Goal: Task Accomplishment & Management: Use online tool/utility

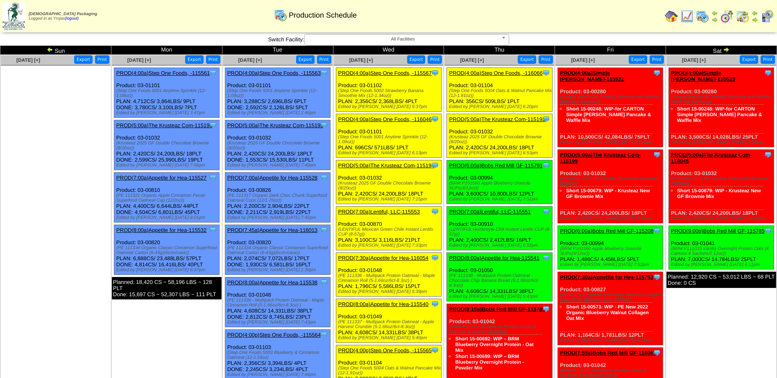
click at [399, 257] on link "PROD(7:30a)Appetite for Hea-116054" at bounding box center [383, 258] width 90 height 6
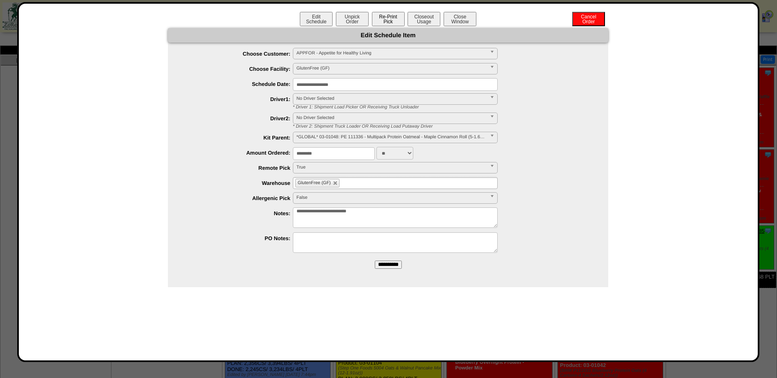
click at [395, 19] on button "Re-Print Pick" at bounding box center [388, 19] width 33 height 14
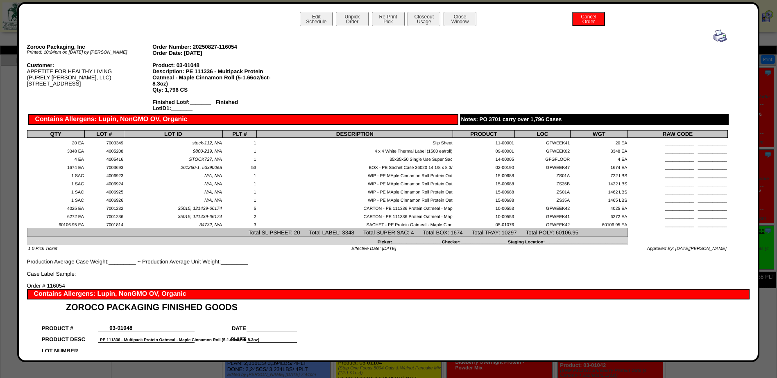
click at [715, 33] on img at bounding box center [719, 35] width 13 height 13
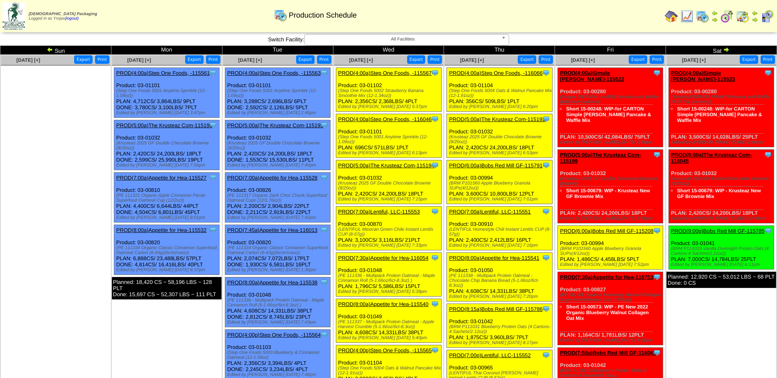
drag, startPoint x: 723, startPoint y: 49, endPoint x: 702, endPoint y: 49, distance: 20.9
click at [723, 49] on img at bounding box center [726, 49] width 7 height 7
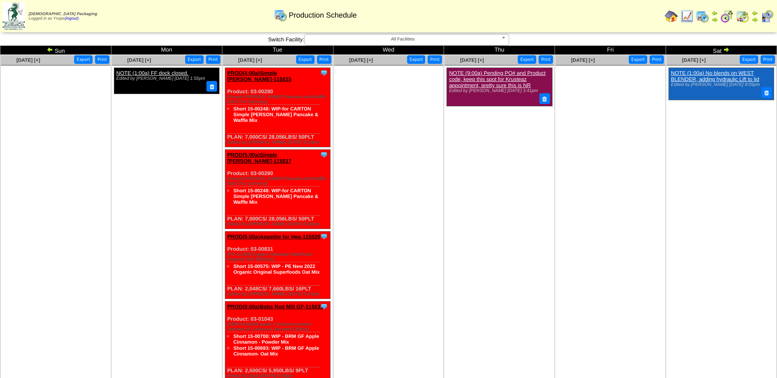
drag, startPoint x: 128, startPoint y: 97, endPoint x: 391, endPoint y: 156, distance: 270.2
click at [408, 156] on ul at bounding box center [389, 127] width 110 height 123
